Goal: Task Accomplishment & Management: Manage account settings

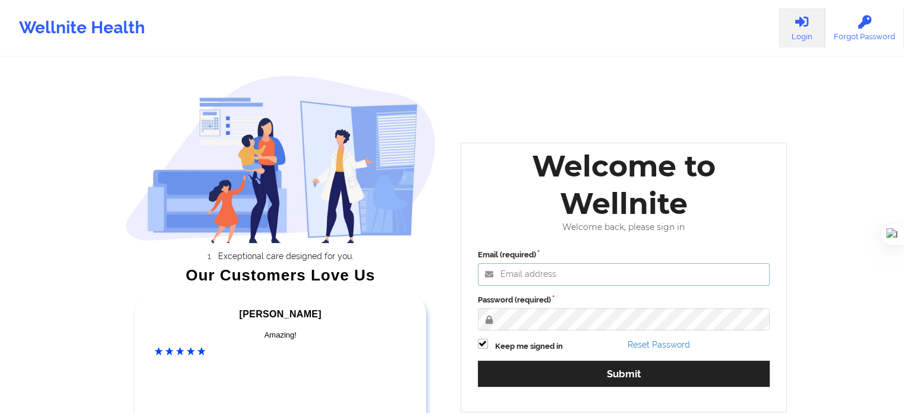
type input "[EMAIL_ADDRESS][DOMAIN_NAME]"
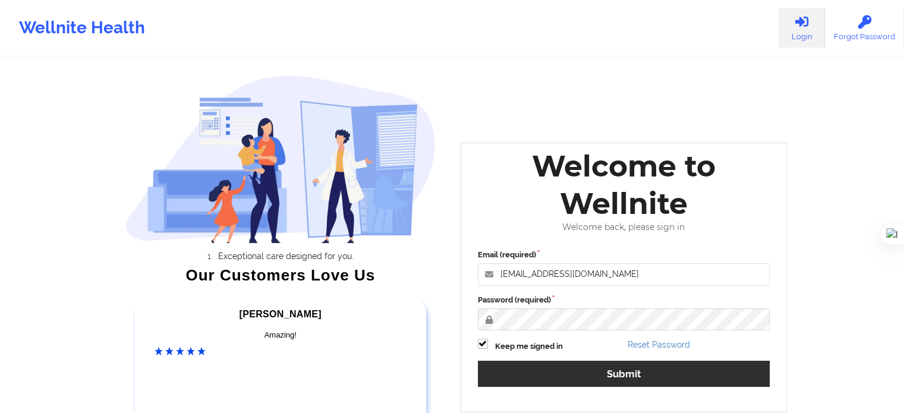
click at [575, 361] on div "Email (required) [EMAIL_ADDRESS][DOMAIN_NAME] Password (required) Keep me signe…" at bounding box center [624, 322] width 309 height 163
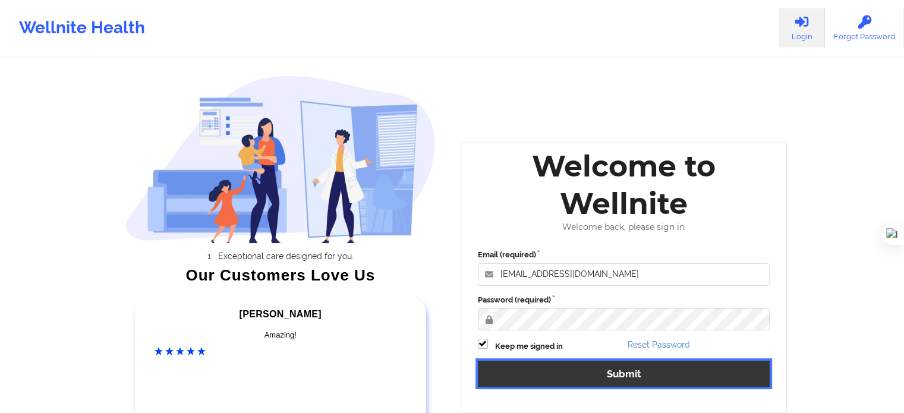
click at [577, 364] on button "Submit" at bounding box center [624, 374] width 293 height 26
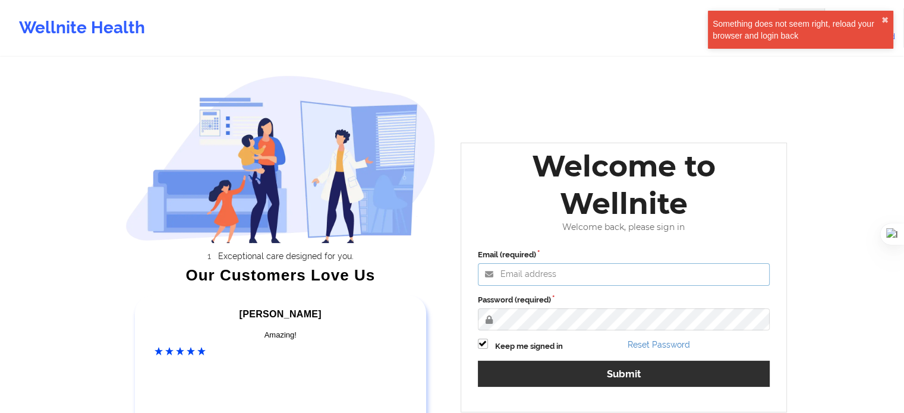
type input "[EMAIL_ADDRESS][DOMAIN_NAME]"
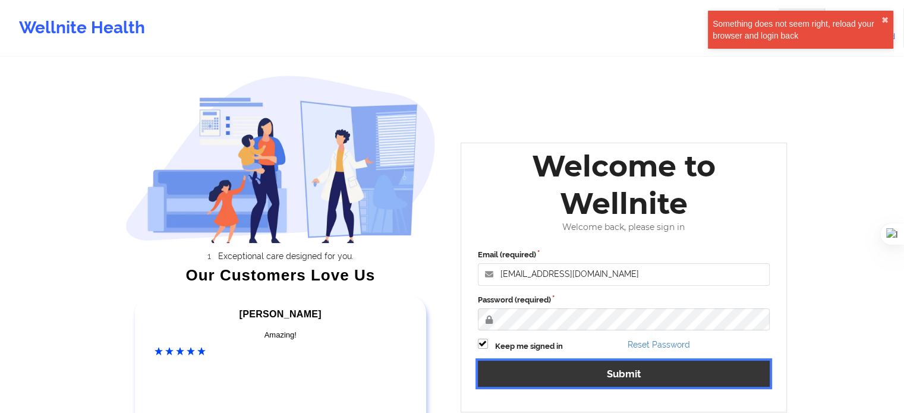
click at [637, 368] on button "Submit" at bounding box center [624, 374] width 293 height 26
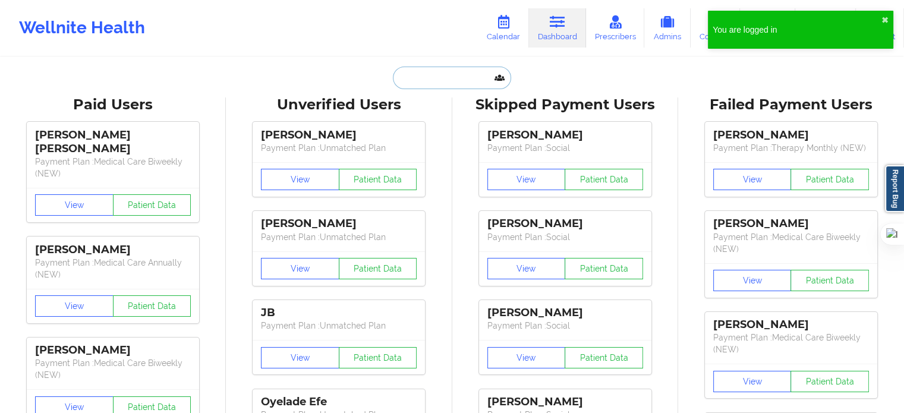
click at [431, 86] on input "text" at bounding box center [452, 78] width 118 height 23
paste input "ROCHE"
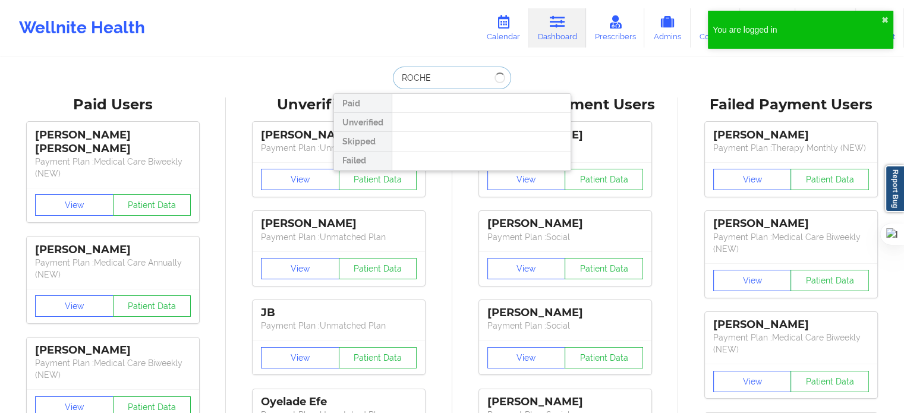
click at [397, 77] on input "ROCHE" at bounding box center [452, 78] width 118 height 23
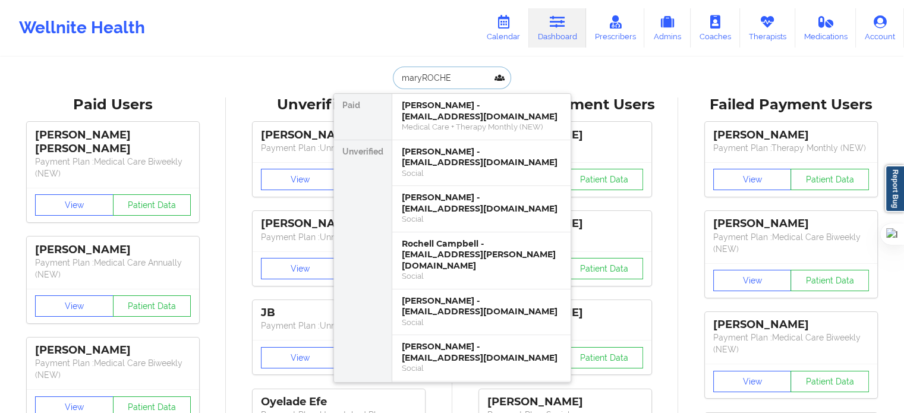
type input "mary ROCHE"
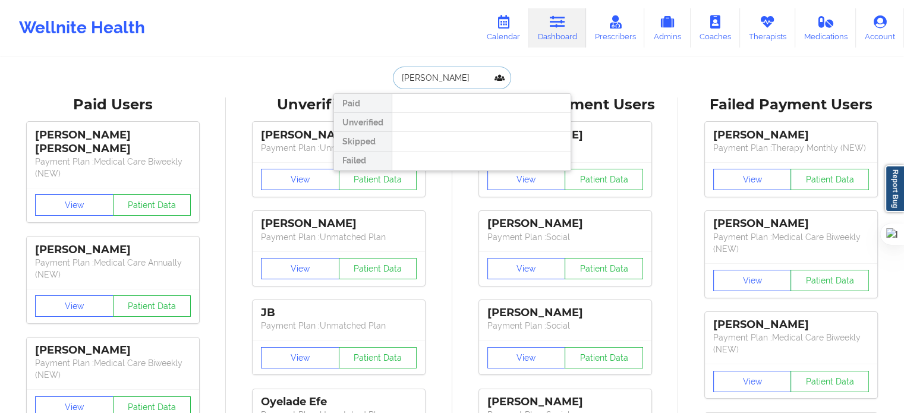
drag, startPoint x: 453, startPoint y: 80, endPoint x: 315, endPoint y: 80, distance: 137.9
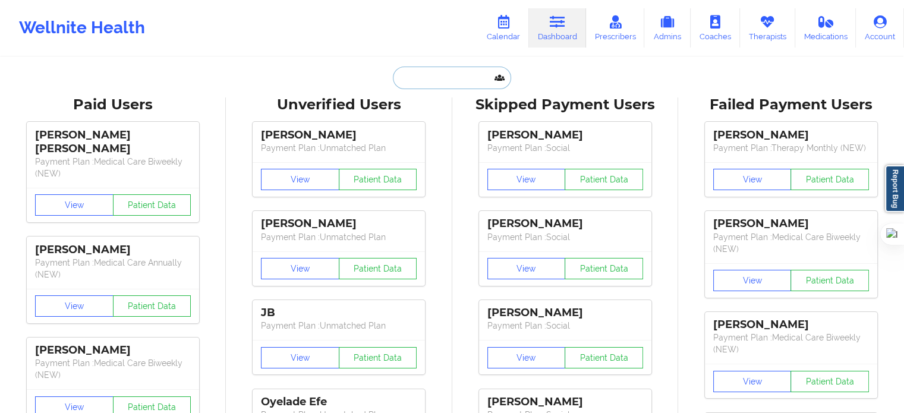
paste input "GOLDLEAFFRAMING@HOTMAIL.COM"
type input "GOLDLEAFFRAMING@HOTMAIL.COM"
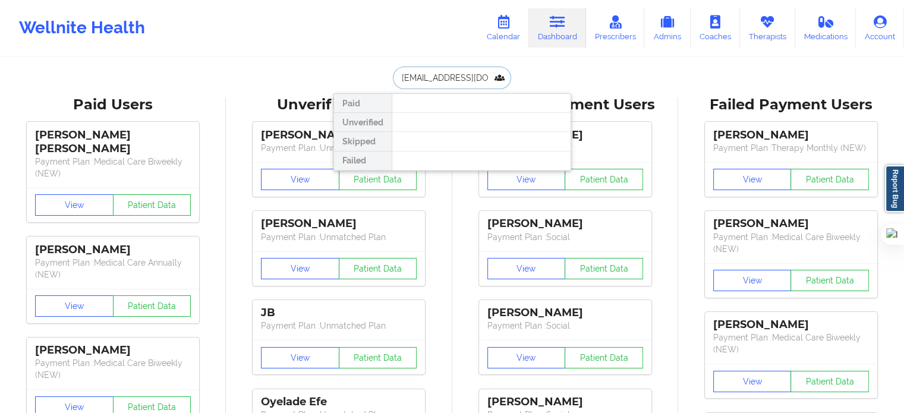
scroll to position [0, 51]
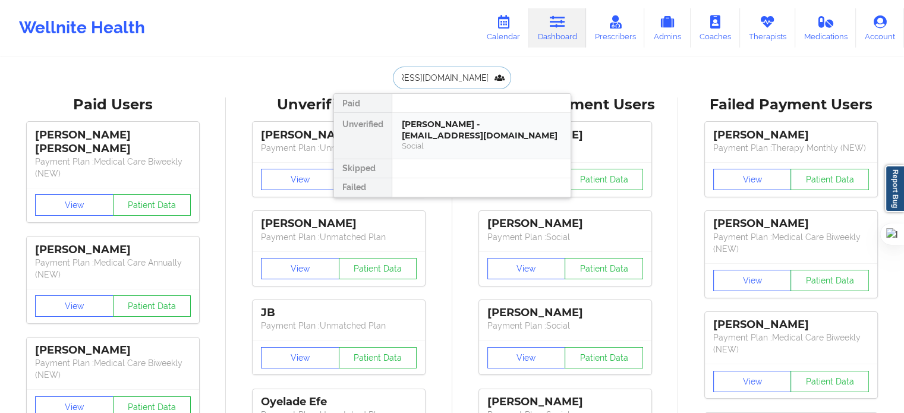
click at [448, 152] on div "Mary A Roche - goldleafframing@hotmail.com Social" at bounding box center [481, 136] width 178 height 46
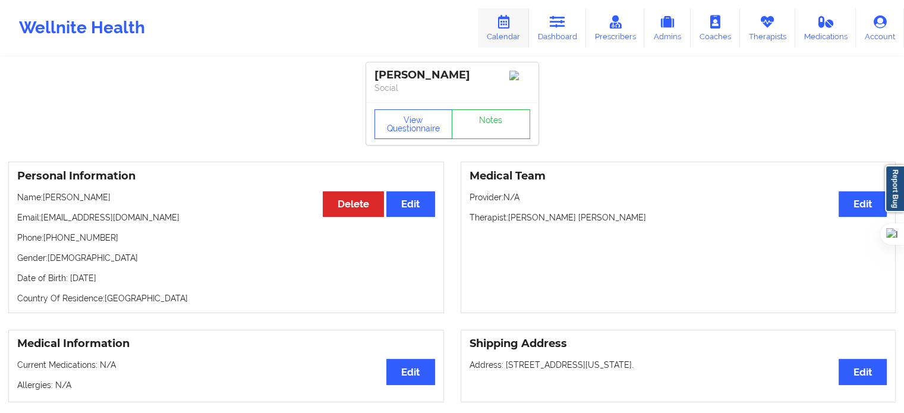
click at [499, 29] on link "Calendar" at bounding box center [503, 27] width 51 height 39
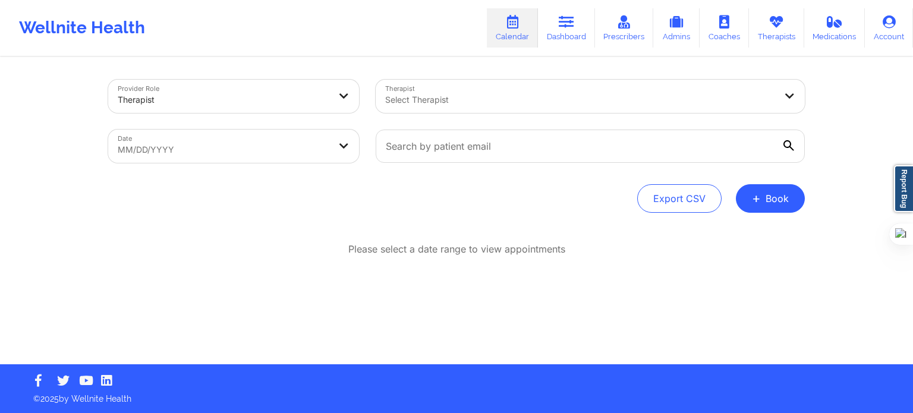
click at [476, 96] on div at bounding box center [580, 100] width 390 height 14
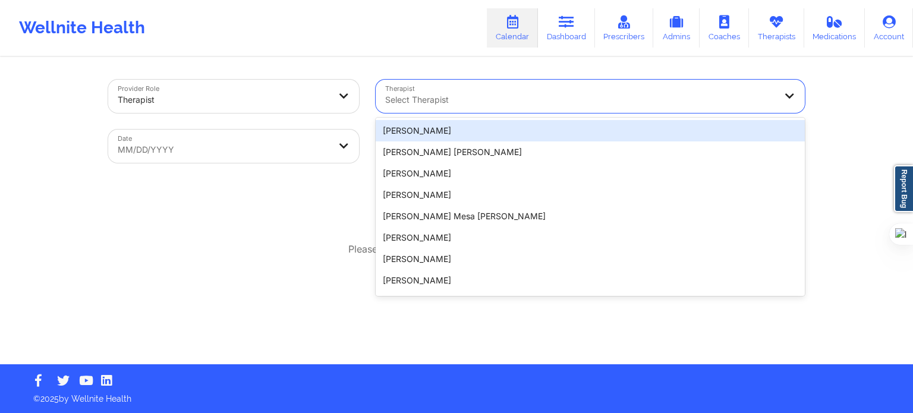
paste input "Alexandra Roffe RMHCI FL"
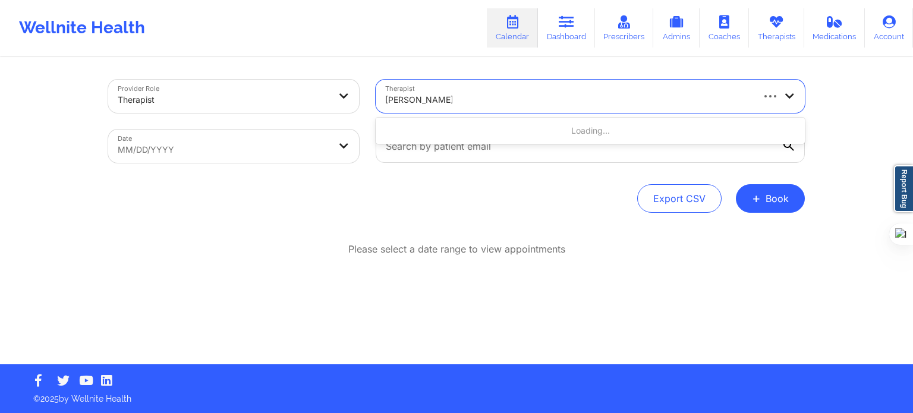
type input "Alexandra Roffe"
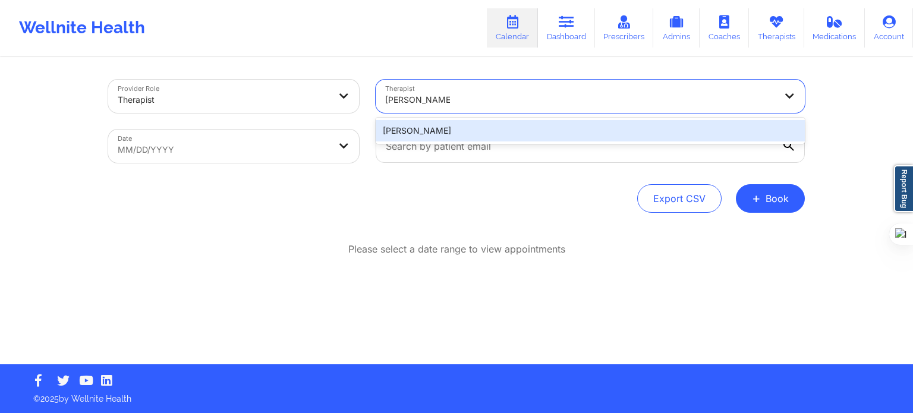
click at [460, 133] on div "Alexandra Roffe" at bounding box center [590, 130] width 429 height 21
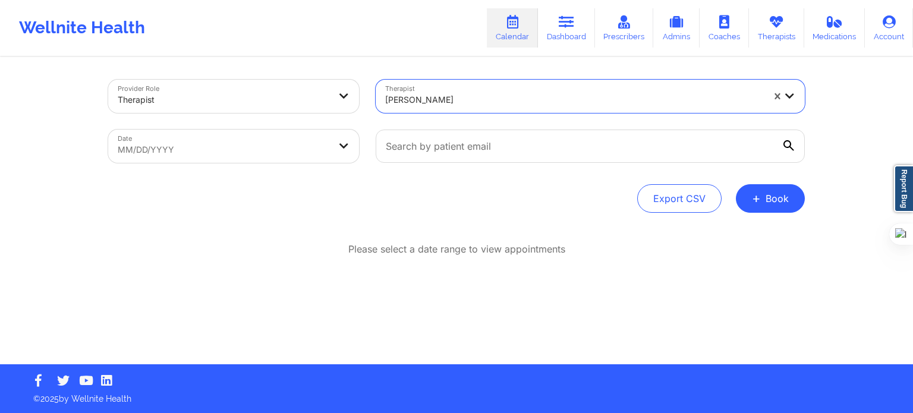
click at [228, 154] on body "Wellnite Health Calendar Dashboard Prescribers Admins Coaches Therapists Medica…" at bounding box center [456, 206] width 913 height 413
select select "2025-8"
select select "2025-9"
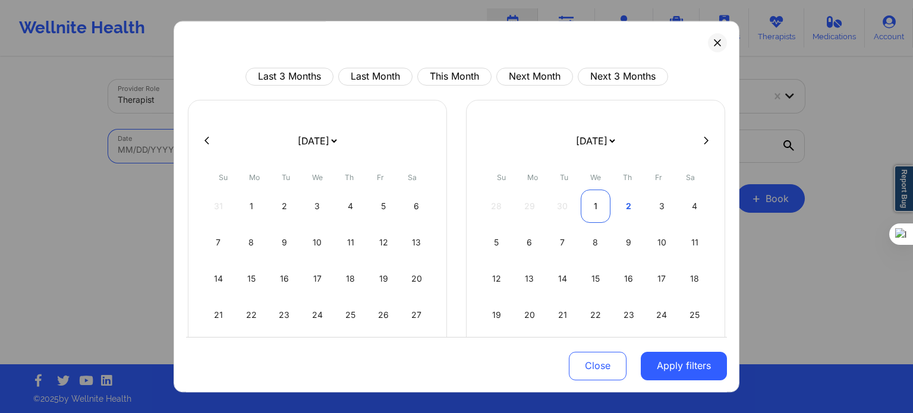
click at [599, 204] on div "1" at bounding box center [596, 206] width 30 height 33
select select "2025-9"
select select "2025-10"
select select "2025-9"
select select "2025-10"
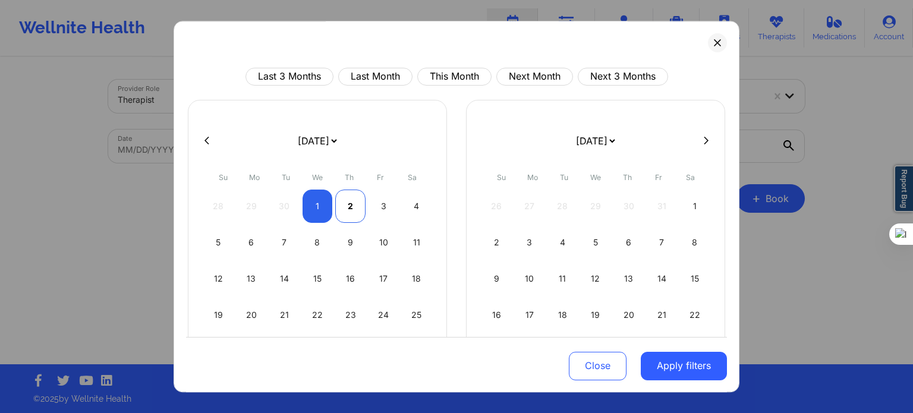
select select "2025-9"
select select "2025-10"
click at [338, 205] on div "2" at bounding box center [350, 206] width 30 height 33
select select "2025-9"
select select "2025-10"
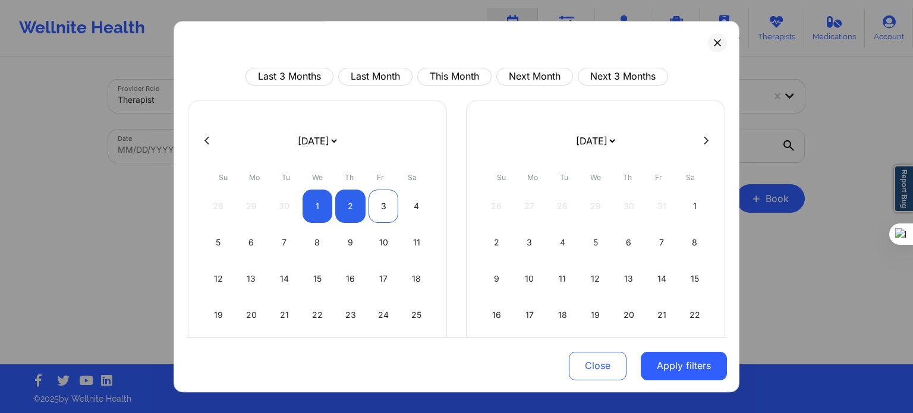
click at [382, 213] on div "3" at bounding box center [384, 206] width 30 height 33
select select "2025-9"
select select "2025-10"
select select "2025-9"
select select "2025-10"
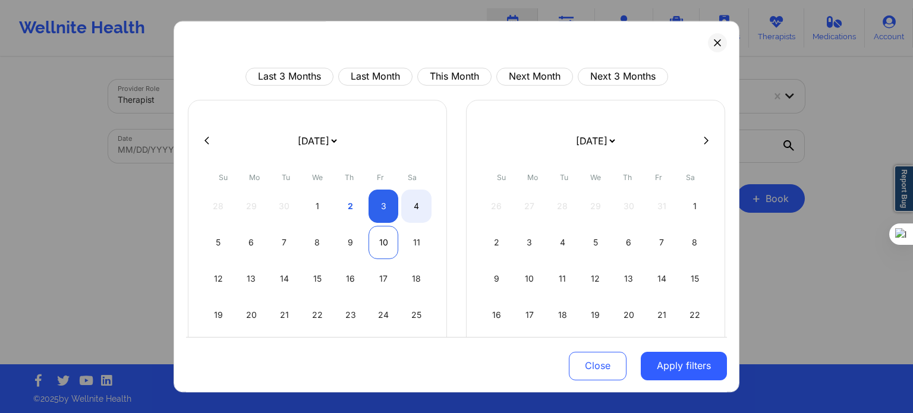
select select "2025-9"
select select "2025-10"
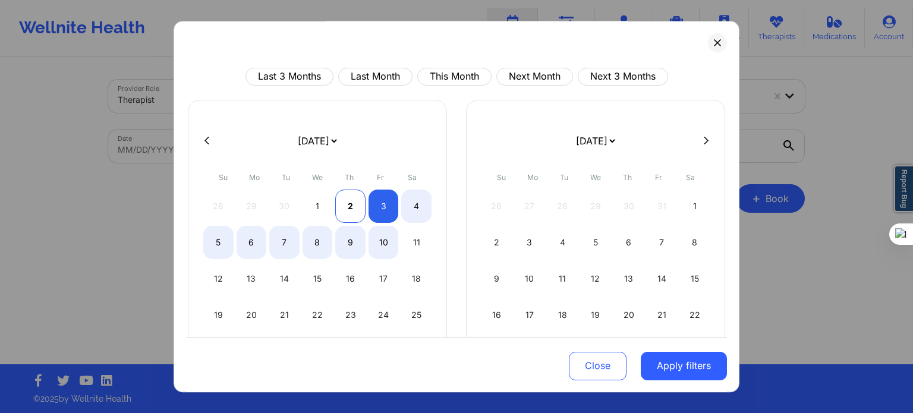
select select "2025-9"
select select "2025-10"
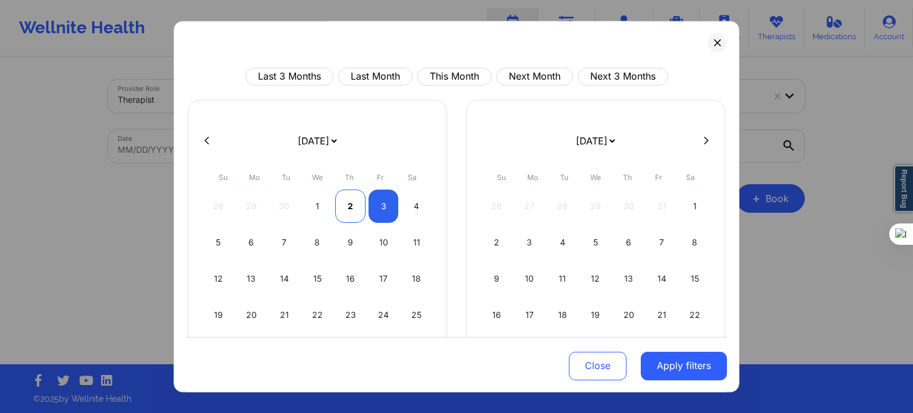
click at [342, 208] on div "2" at bounding box center [350, 206] width 30 height 33
select select "2025-9"
select select "2025-10"
select select "2025-9"
select select "2025-10"
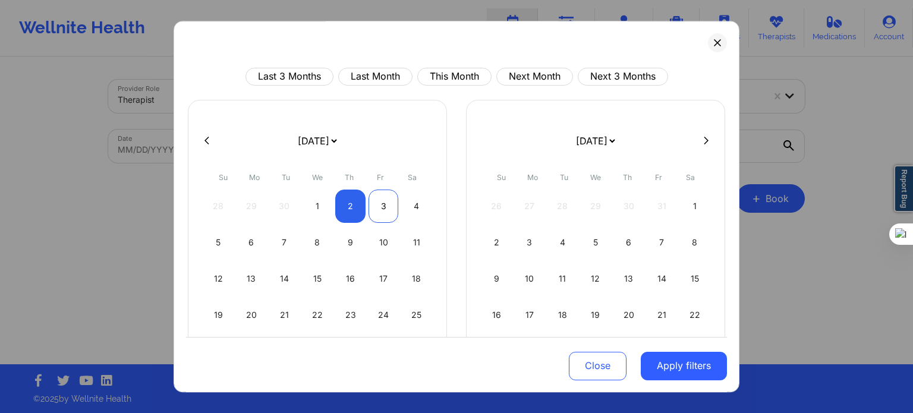
click at [377, 209] on div "3" at bounding box center [384, 206] width 30 height 33
select select "2025-9"
select select "2025-10"
click at [674, 364] on button "Apply filters" at bounding box center [684, 365] width 86 height 29
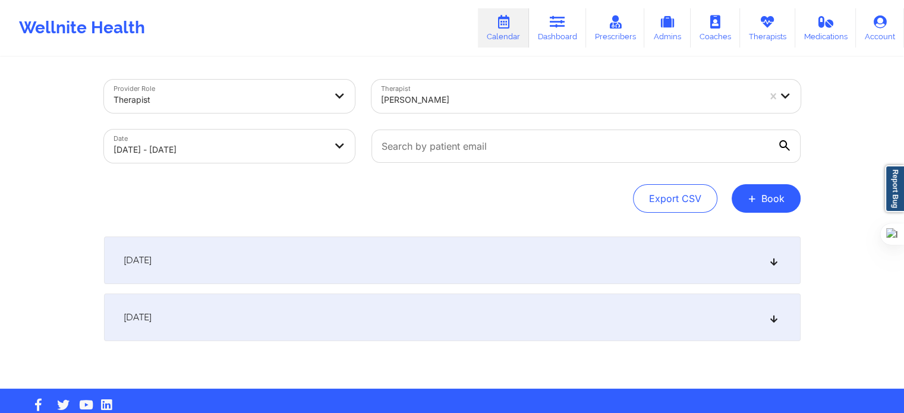
click at [331, 275] on div "October 2, 2025" at bounding box center [452, 261] width 697 height 48
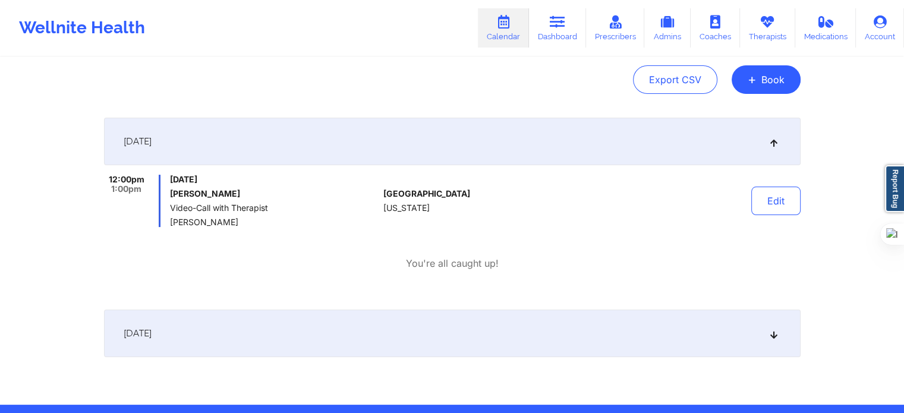
scroll to position [159, 0]
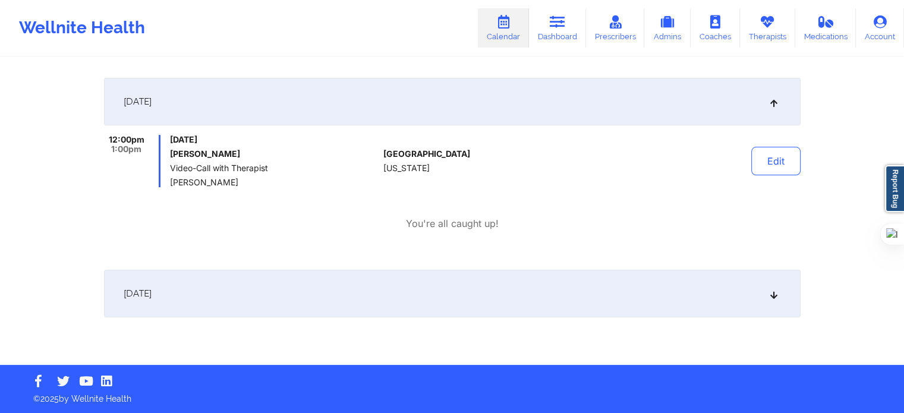
drag, startPoint x: 243, startPoint y: 155, endPoint x: 169, endPoint y: 155, distance: 73.1
click at [170, 155] on h6 "Maddeline Voas" at bounding box center [274, 154] width 209 height 10
copy h6 "Maddeline Voas"
click at [335, 223] on div "You're all caught up!" at bounding box center [452, 224] width 697 height 14
click at [779, 167] on button "Edit" at bounding box center [775, 161] width 49 height 29
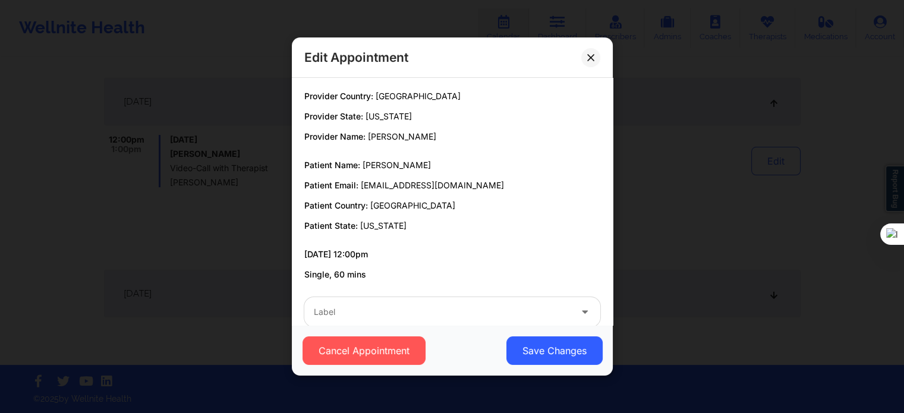
click at [490, 325] on div "Cancel Appointment Save Changes" at bounding box center [452, 350] width 321 height 51
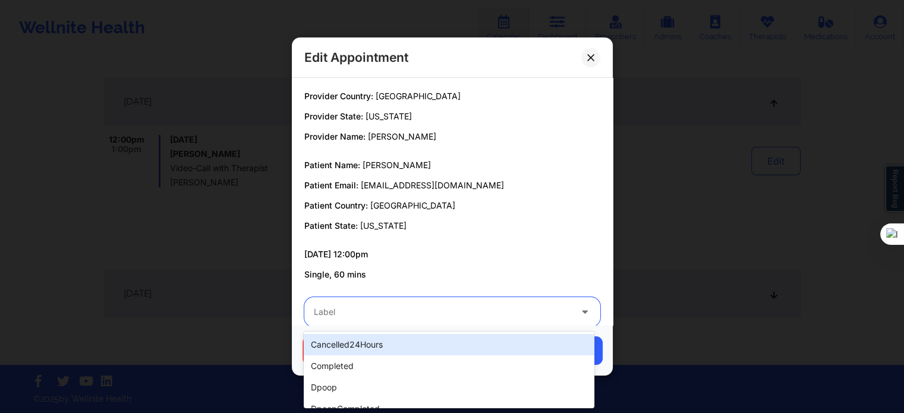
click at [482, 311] on div at bounding box center [442, 312] width 257 height 14
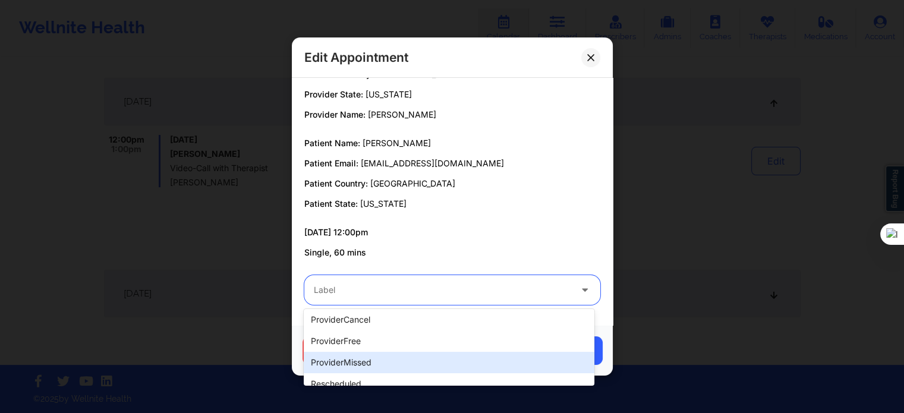
scroll to position [297, 0]
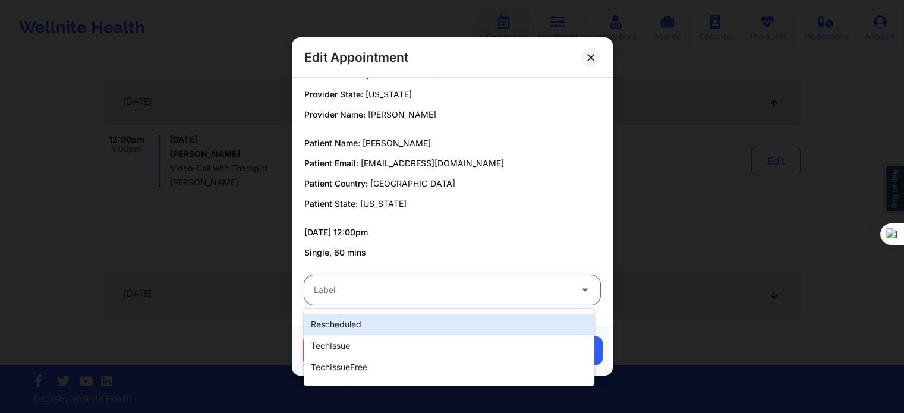
click at [376, 324] on div "rescheduled" at bounding box center [449, 324] width 290 height 21
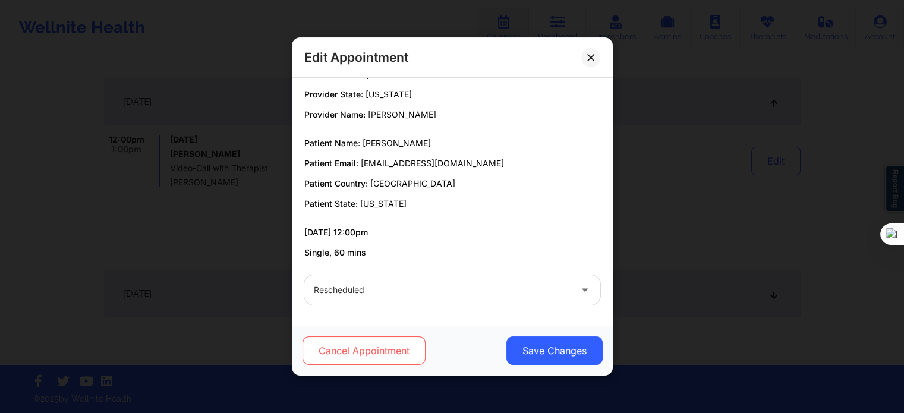
click at [385, 351] on button "Cancel Appointment" at bounding box center [363, 350] width 123 height 29
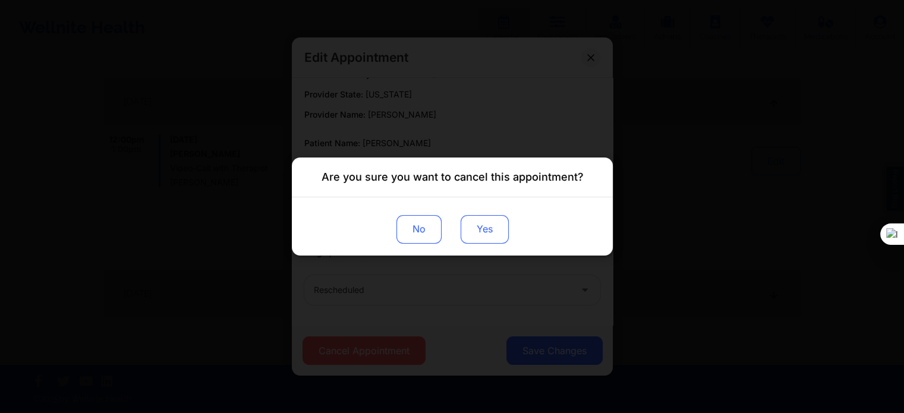
click at [490, 228] on button "Yes" at bounding box center [484, 229] width 48 height 29
